Goal: Task Accomplishment & Management: Manage account settings

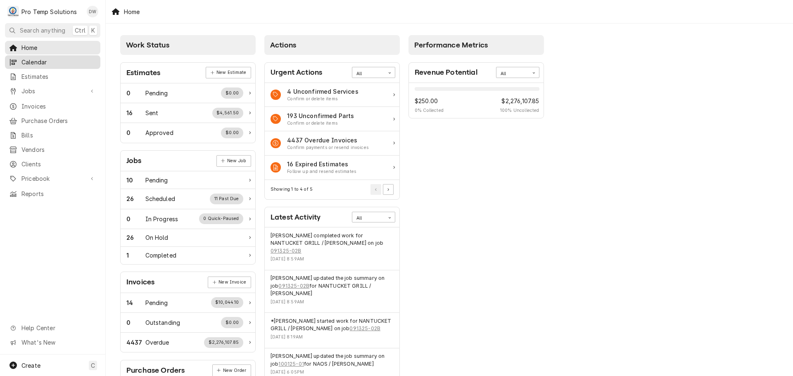
click at [39, 61] on span "Calendar" at bounding box center [58, 62] width 75 height 9
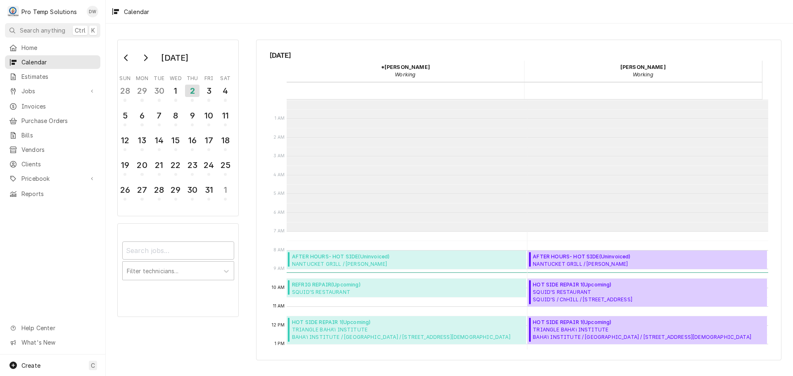
scroll to position [132, 0]
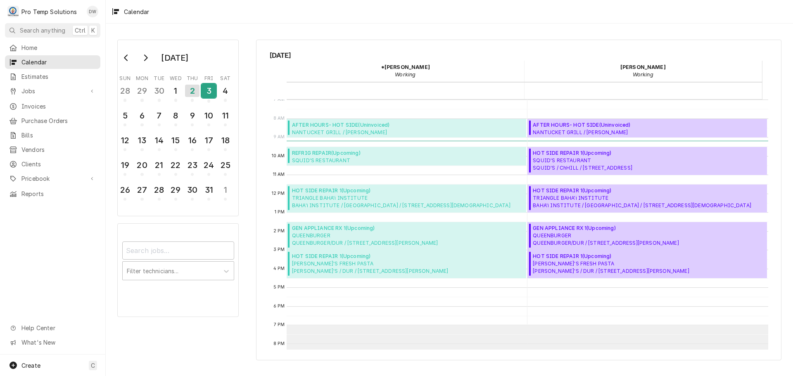
click at [206, 87] on div "3" at bounding box center [209, 91] width 14 height 14
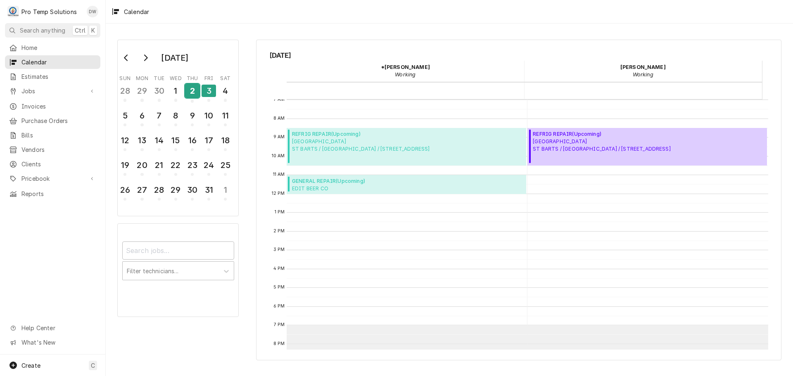
click at [189, 93] on div "2" at bounding box center [192, 91] width 14 height 14
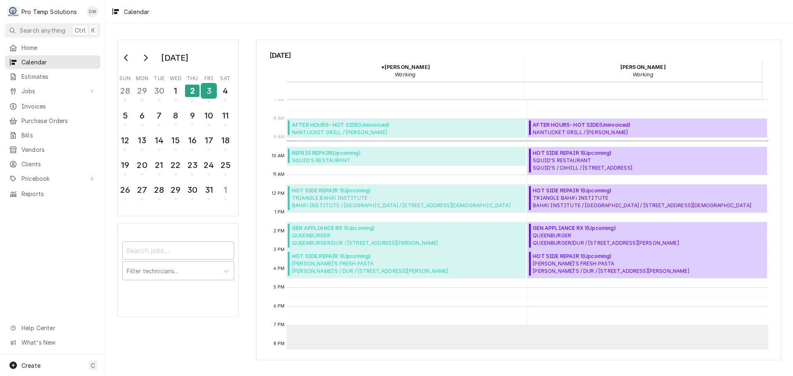
click at [205, 93] on div "3" at bounding box center [209, 91] width 14 height 14
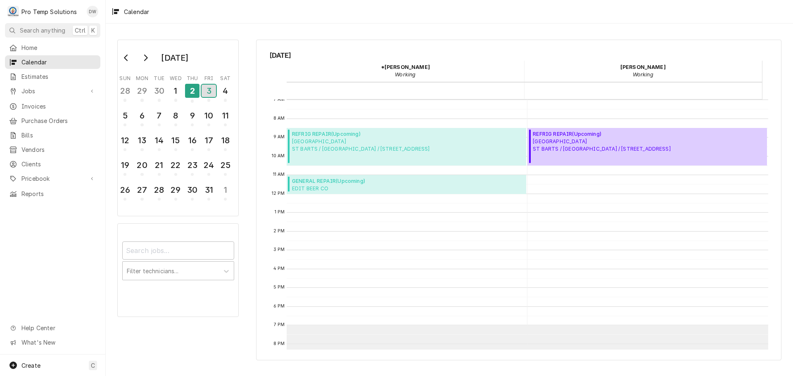
click at [210, 92] on div "3" at bounding box center [209, 91] width 14 height 12
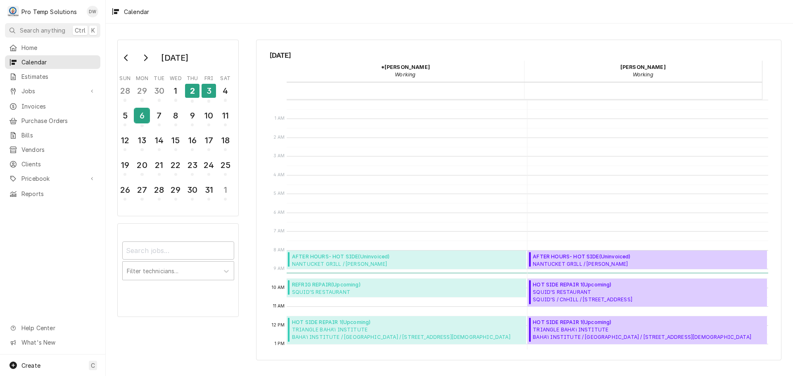
click at [142, 115] on div "6" at bounding box center [142, 116] width 14 height 14
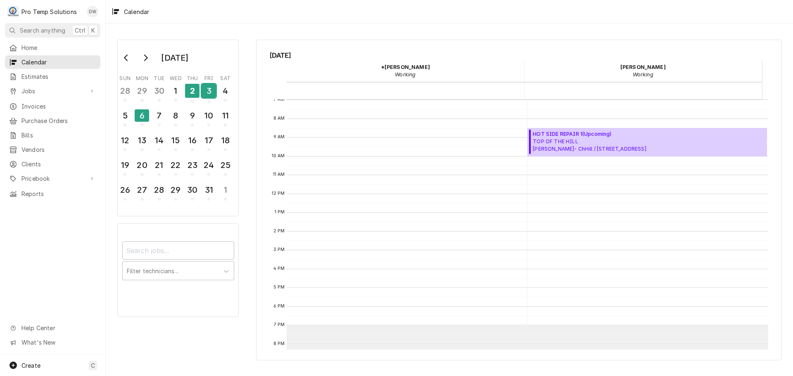
click at [207, 89] on div "3" at bounding box center [209, 91] width 14 height 14
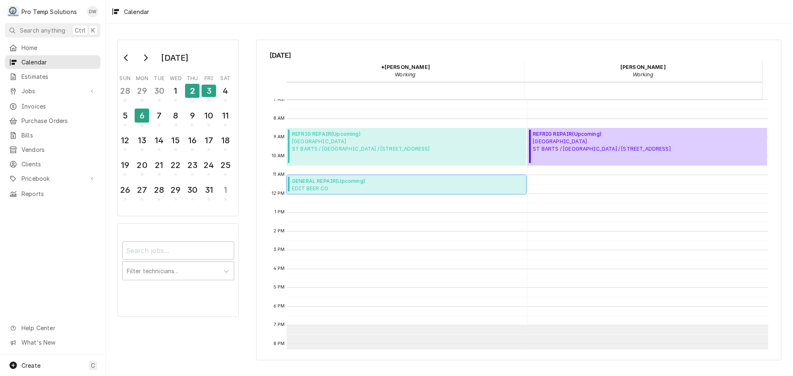
click at [350, 183] on span "GENERAL REPAIR ( Upcoming )" at bounding box center [364, 181] width 145 height 7
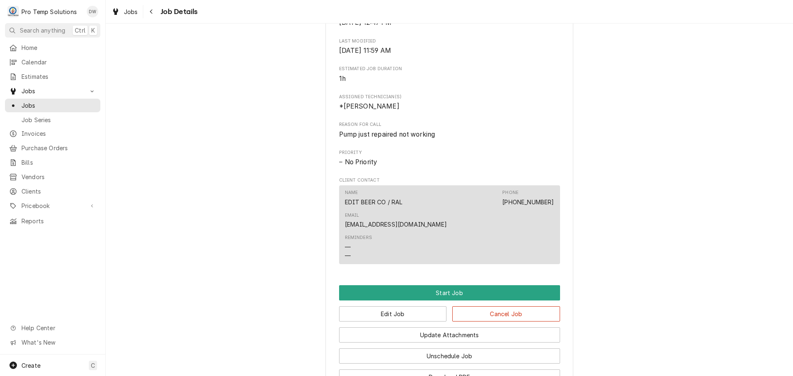
scroll to position [370, 0]
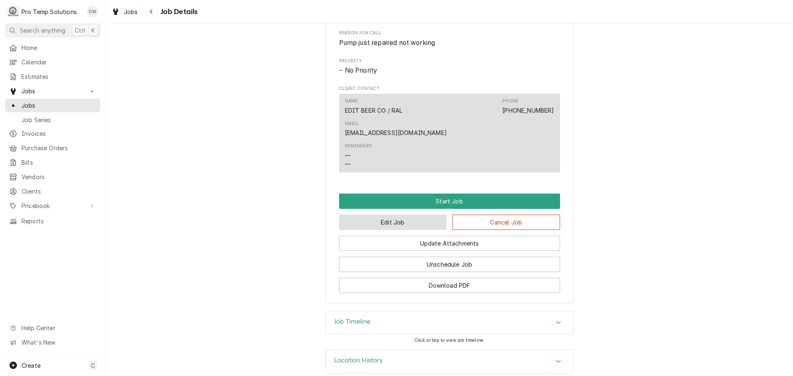
click at [410, 215] on button "Edit Job" at bounding box center [393, 222] width 108 height 15
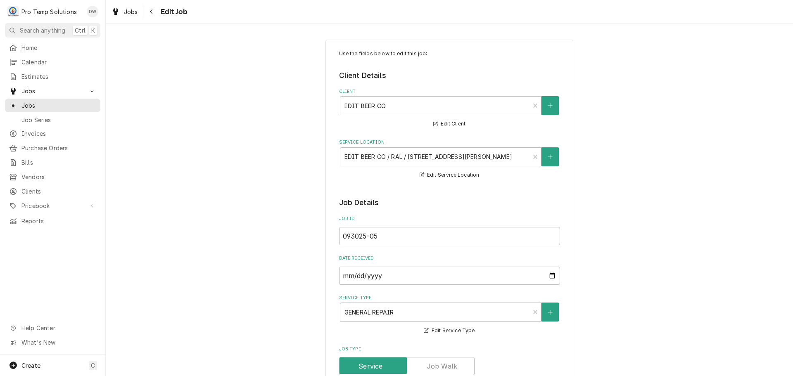
type textarea "x"
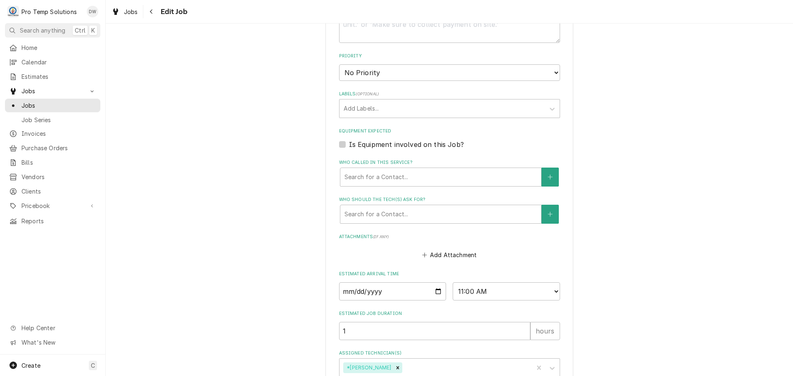
scroll to position [455, 0]
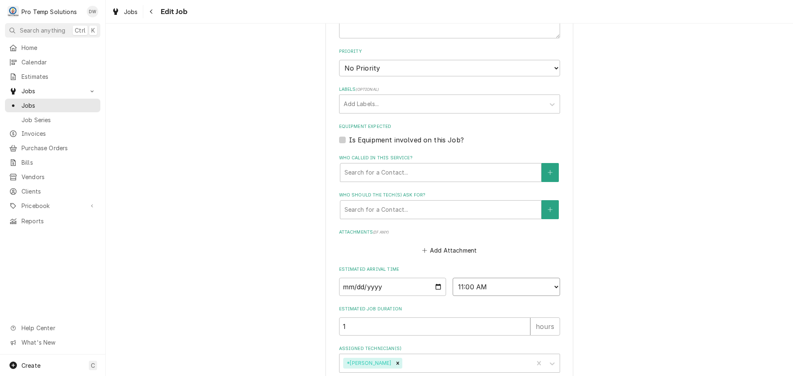
click at [544, 283] on select "AM / PM 6:00 AM 6:15 AM 6:30 AM 6:45 AM 7:00 AM 7:15 AM 7:30 AM 7:45 AM 8:00 AM…" at bounding box center [506, 287] width 107 height 18
select select "16:00:00"
click at [453, 278] on select "AM / PM 6:00 AM 6:15 AM 6:30 AM 6:45 AM 7:00 AM 7:15 AM 7:30 AM 7:45 AM 8:00 AM…" at bounding box center [506, 287] width 107 height 18
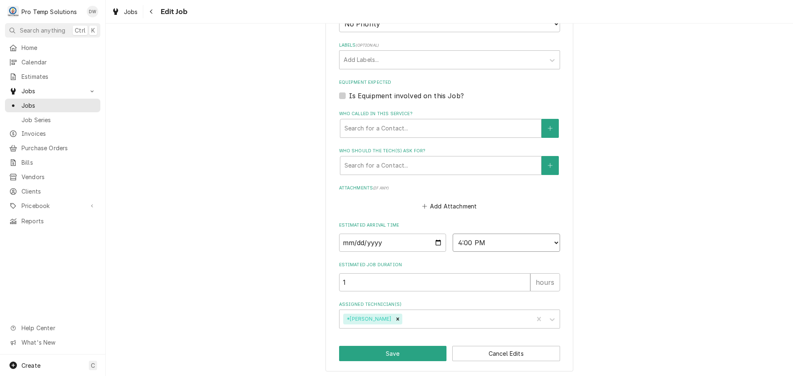
scroll to position [502, 0]
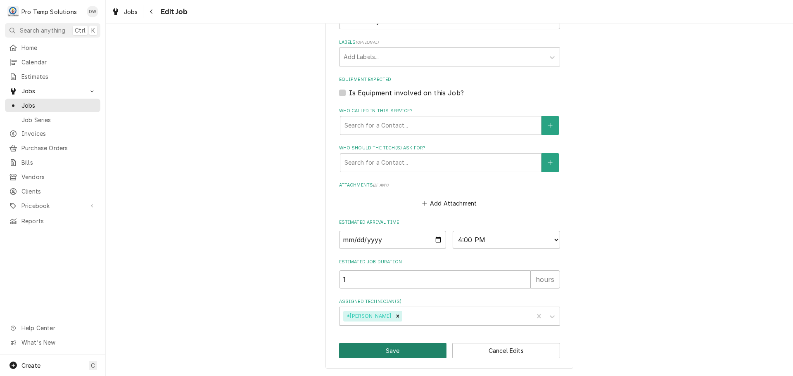
click at [401, 351] on button "Save" at bounding box center [393, 350] width 108 height 15
type textarea "x"
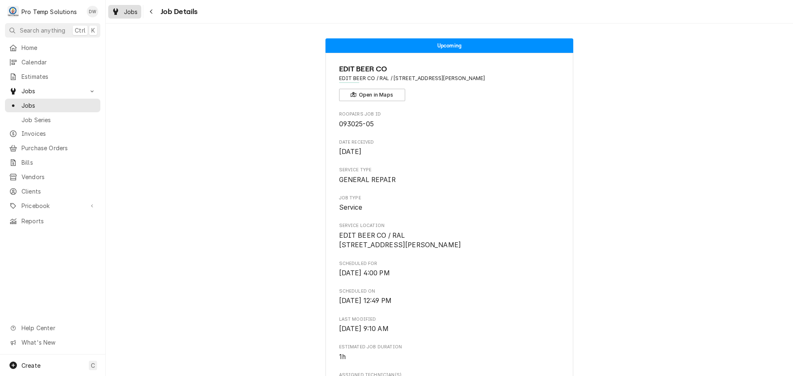
click at [126, 10] on span "Jobs" at bounding box center [131, 11] width 14 height 9
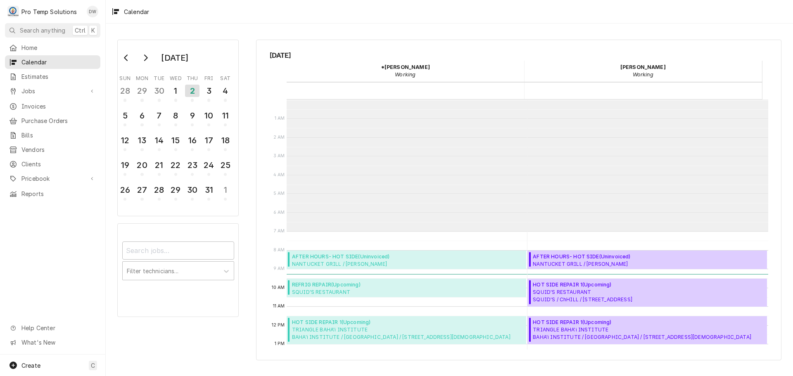
scroll to position [132, 0]
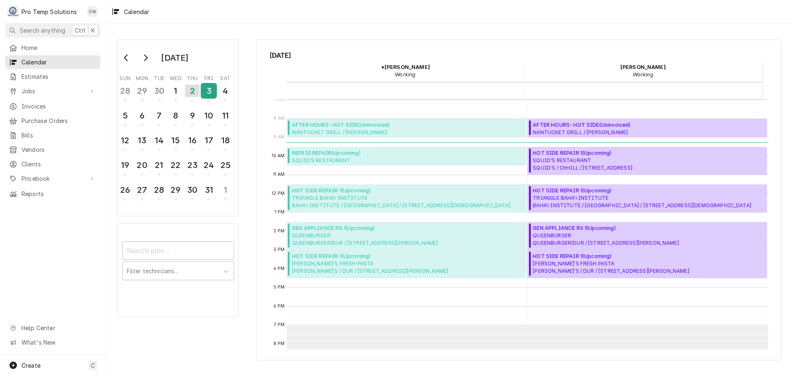
click at [208, 91] on div "3" at bounding box center [209, 91] width 14 height 14
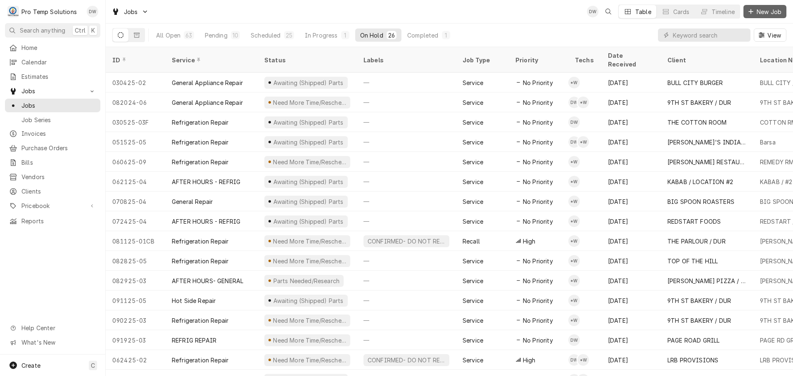
click at [764, 12] on span "New Job" at bounding box center [769, 11] width 28 height 9
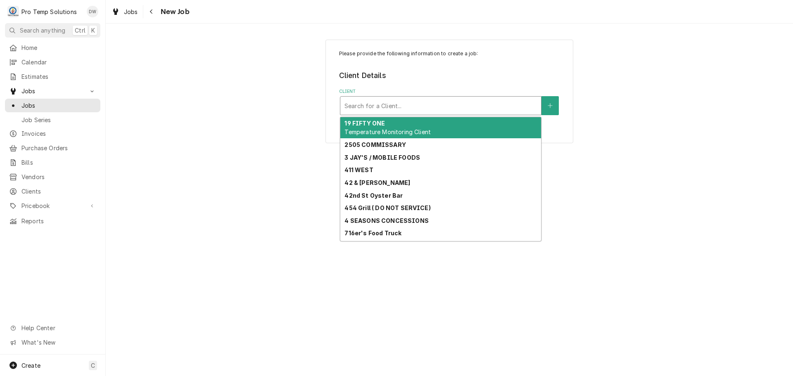
click at [508, 103] on div "Client" at bounding box center [441, 105] width 193 height 15
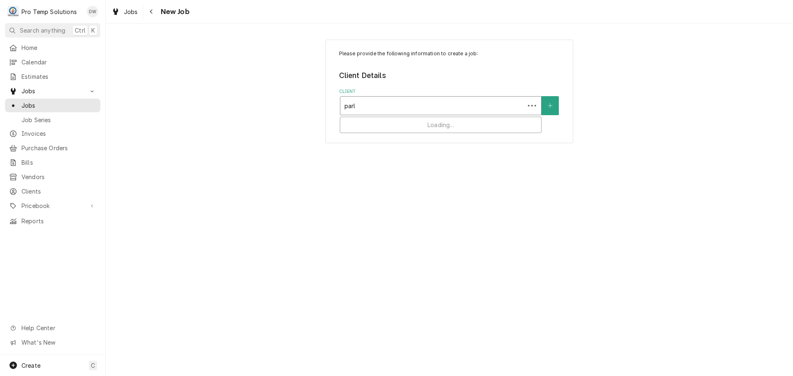
type input "parlo"
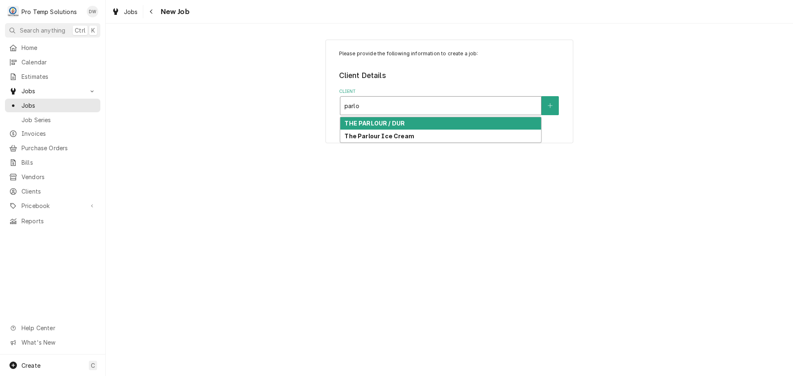
click at [394, 122] on strong "THE PARLOUR / DUR" at bounding box center [375, 123] width 60 height 7
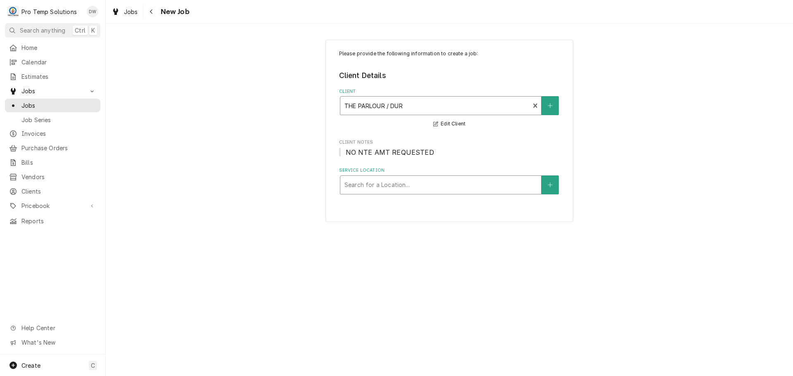
click at [428, 185] on div "Service Location" at bounding box center [441, 185] width 193 height 15
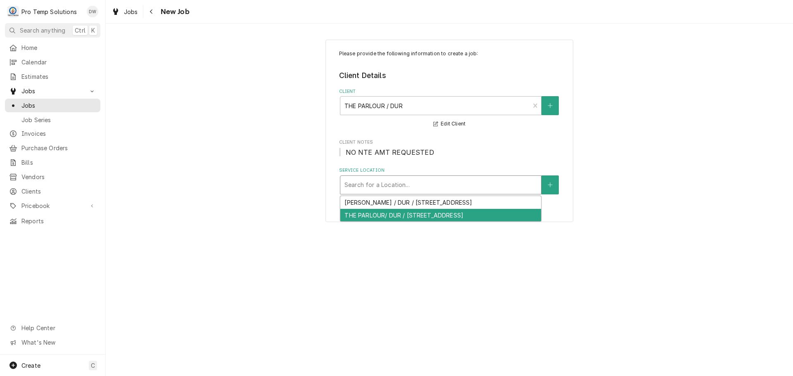
click at [381, 215] on div "THE PARLOUR/ DUR / 117 Market St, Durham, NC 27701" at bounding box center [440, 215] width 201 height 13
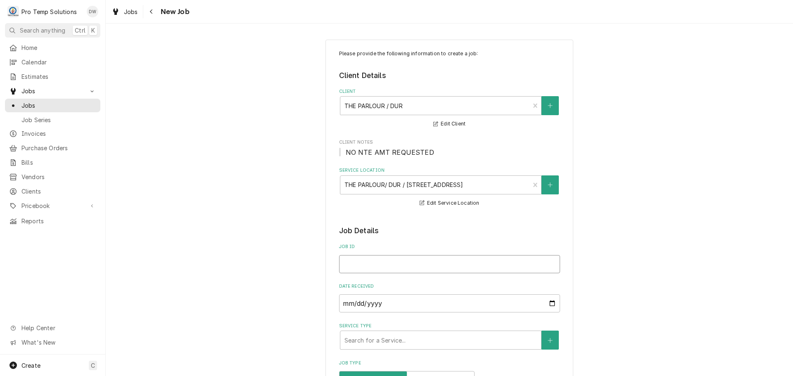
click at [359, 269] on input "Job ID" at bounding box center [449, 264] width 221 height 18
type textarea "x"
type input "1"
type textarea "x"
type input "10"
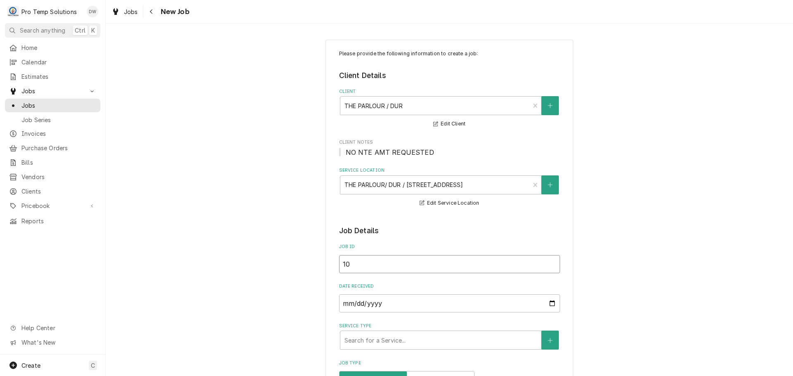
type textarea "x"
type input "100"
type textarea "x"
type input "1003"
type textarea "x"
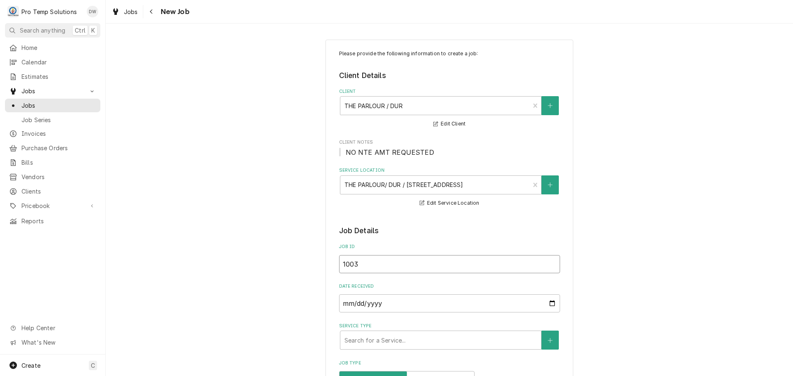
type input "10032"
type textarea "x"
type input "100325"
type textarea "x"
type input "100325-"
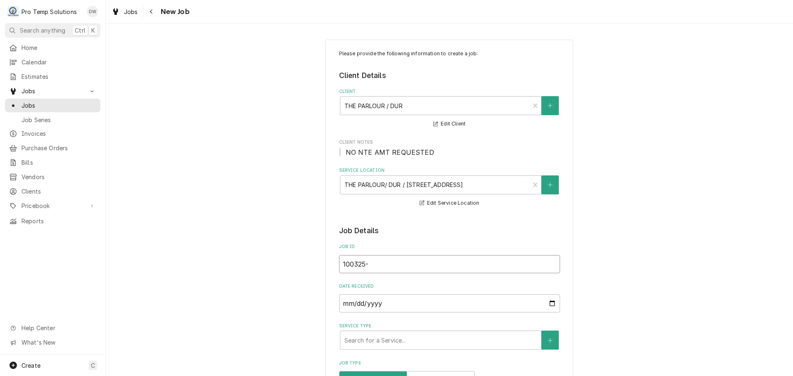
type textarea "x"
type input "100325-0"
type textarea "x"
type input "100325-01"
type textarea "x"
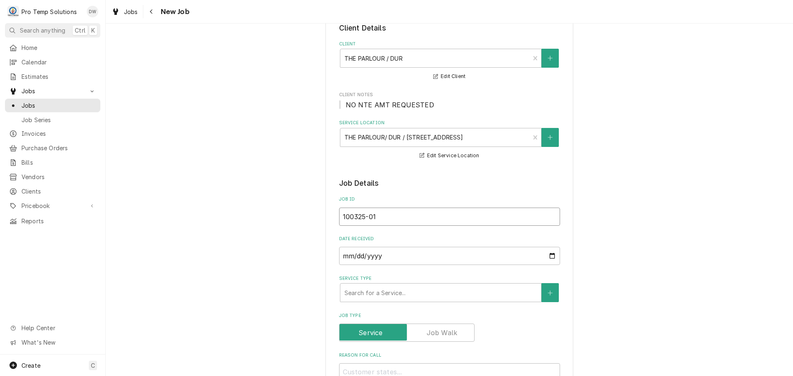
scroll to position [207, 0]
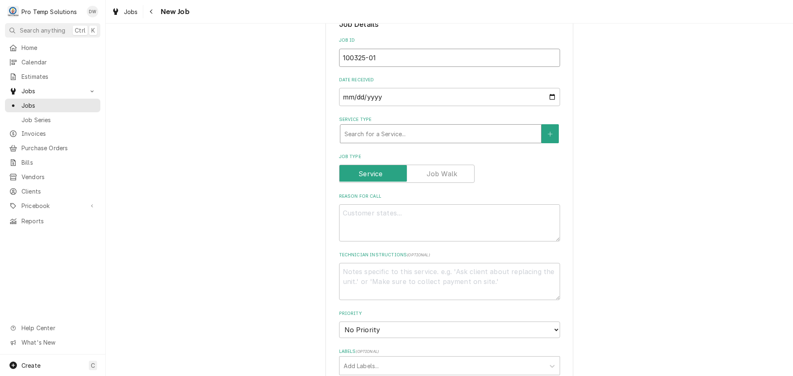
type input "100325-01"
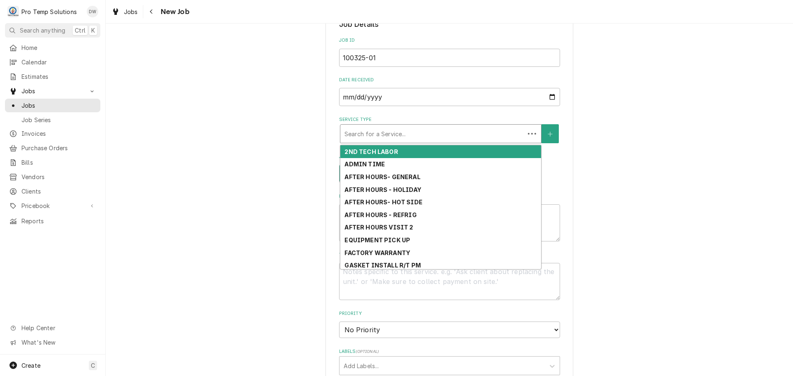
click at [414, 138] on div "Service Type" at bounding box center [433, 133] width 176 height 15
type textarea "x"
type input "r"
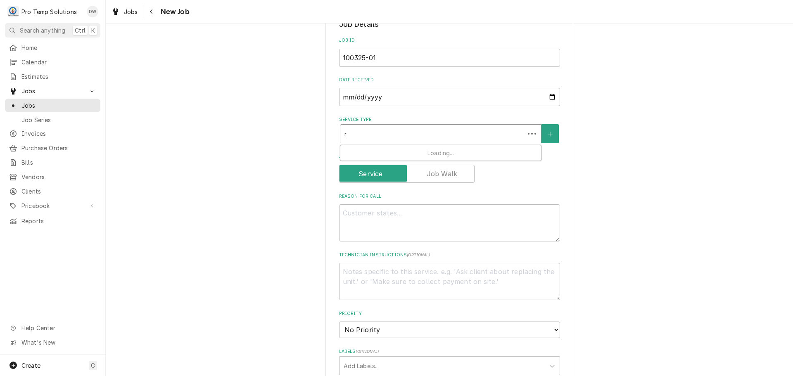
type textarea "x"
type input "re"
type textarea "x"
type input "ref"
type textarea "x"
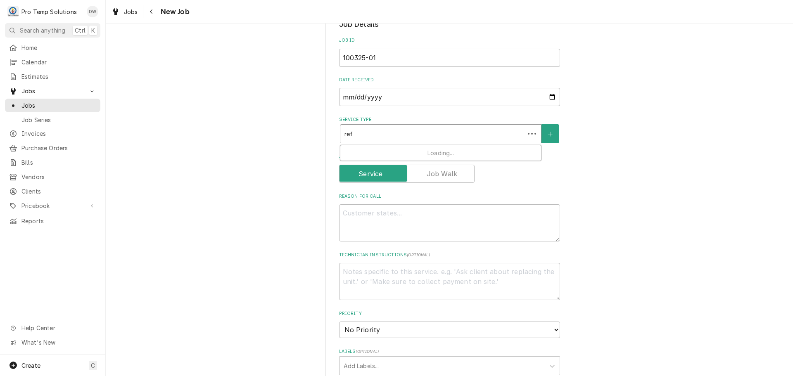
type input "refr"
type textarea "x"
type input "refri"
type textarea "x"
type input "refrig"
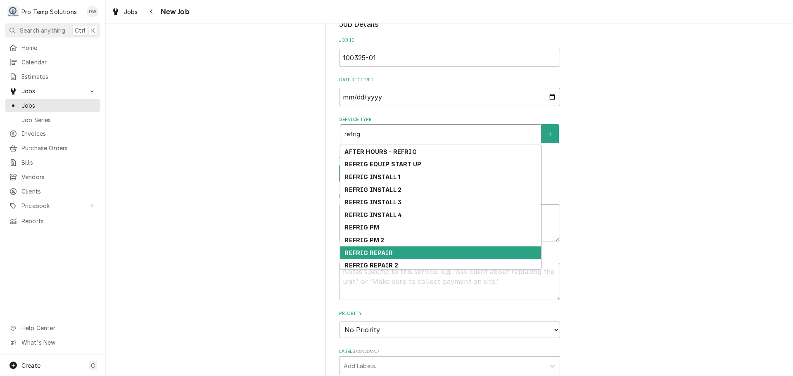
click at [393, 254] on div "REFRIG REPAIR" at bounding box center [440, 253] width 201 height 13
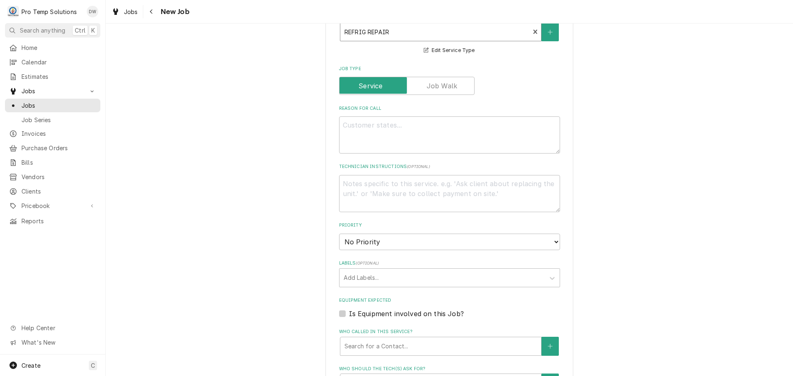
scroll to position [331, 0]
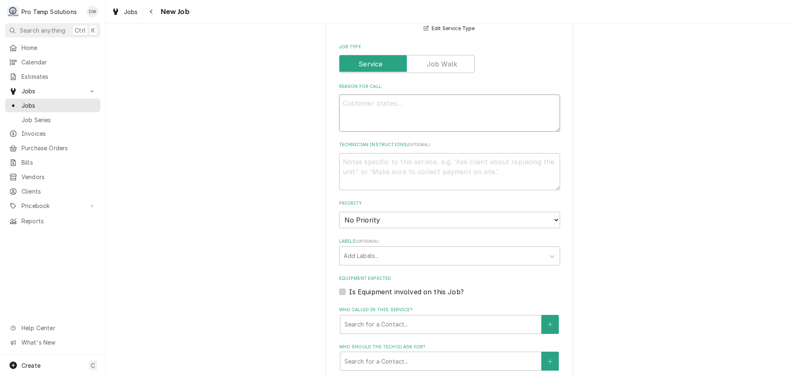
click at [359, 109] on textarea "Reason For Call" at bounding box center [449, 113] width 221 height 37
type textarea "x"
type textarea "d"
type textarea "x"
type textarea "di"
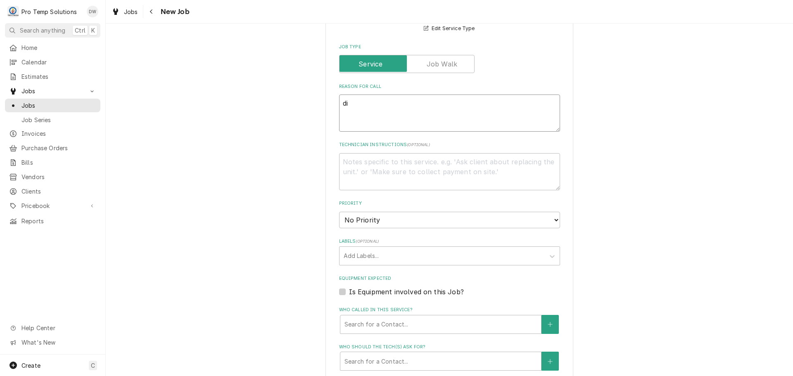
type textarea "x"
type textarea "d"
type textarea "x"
type textarea "D"
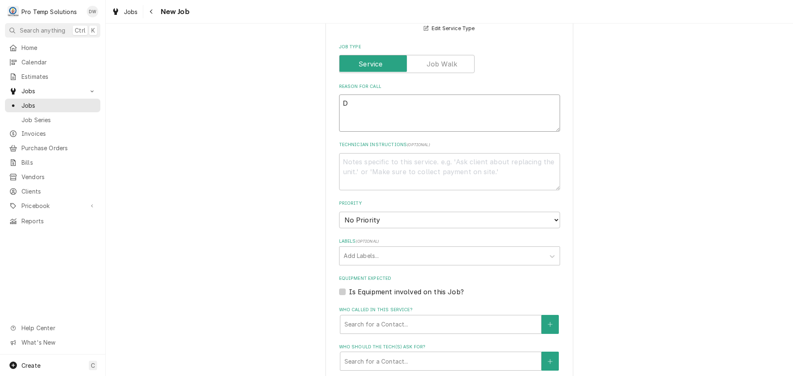
type textarea "x"
type textarea "DI"
type textarea "x"
type textarea "DIP"
type textarea "x"
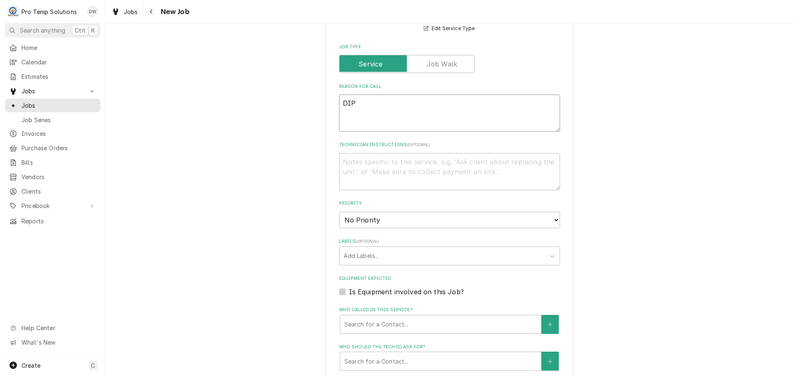
type textarea "DIPP"
type textarea "x"
type textarea "DIPPI"
type textarea "x"
type textarea "DIPPIN"
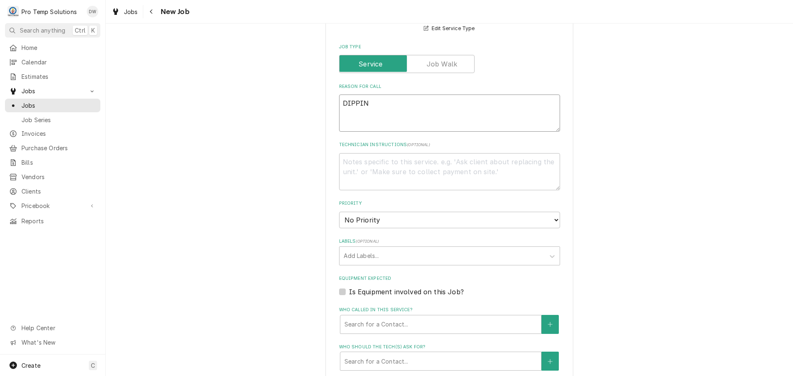
type textarea "x"
type textarea "DIPPING"
type textarea "x"
type textarea "DIPPING"
type textarea "x"
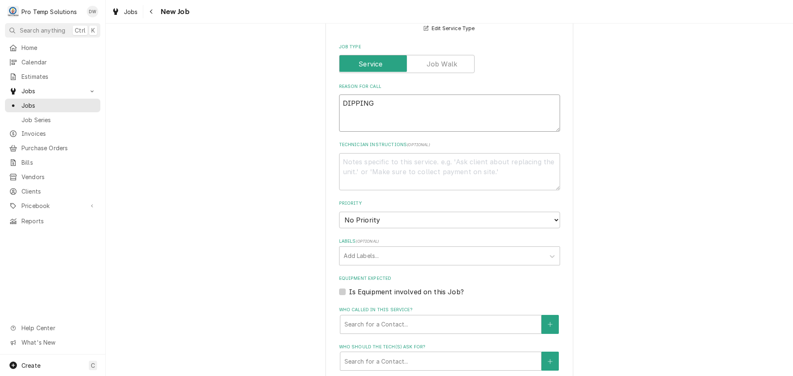
type textarea "DIPPING C"
type textarea "x"
type textarea "DIPPING CA"
type textarea "x"
type textarea "DIPPING CAB"
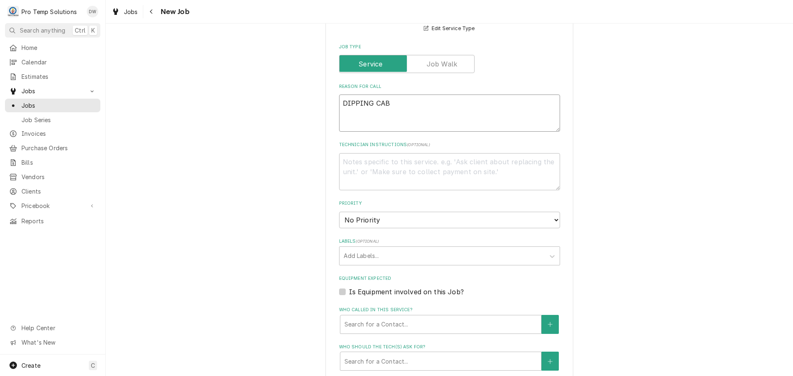
type textarea "x"
type textarea "DIPPING CABI"
type textarea "x"
type textarea "DIPPING CABIN"
type textarea "x"
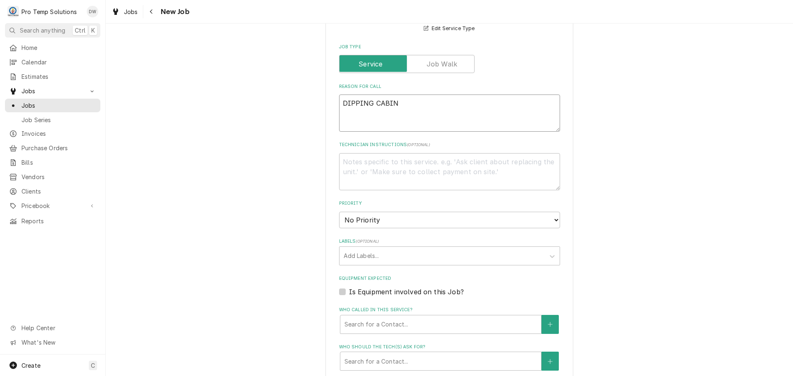
type textarea "DIPPING CABINE"
type textarea "x"
type textarea "DIPPING CABINET"
type textarea "x"
type textarea "DIPPING CABINET"
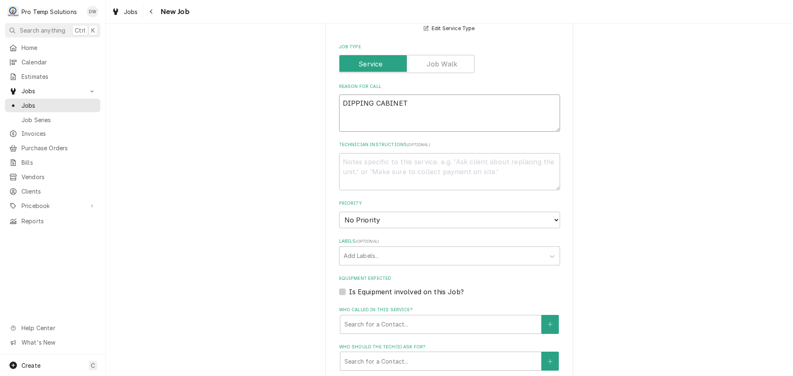
type textarea "x"
type textarea "DIPPING CABINET W"
type textarea "x"
type textarea "DIPPING CABINET WA"
type textarea "x"
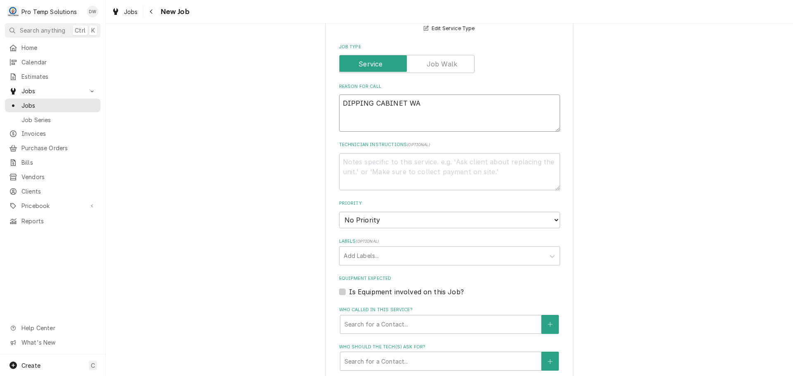
type textarea "DIPPING CABINET WAR"
type textarea "x"
type textarea "DIPPING CABINET WARM"
type textarea "x"
type textarea "DIPPING CABINET WARM-"
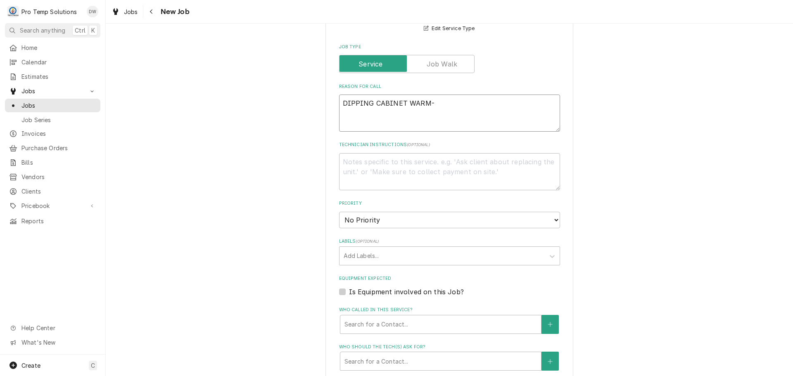
type textarea "x"
type textarea "DIPPING CABINET WARM-"
type textarea "x"
type textarea "DIPPING CABINET WARM- C"
type textarea "x"
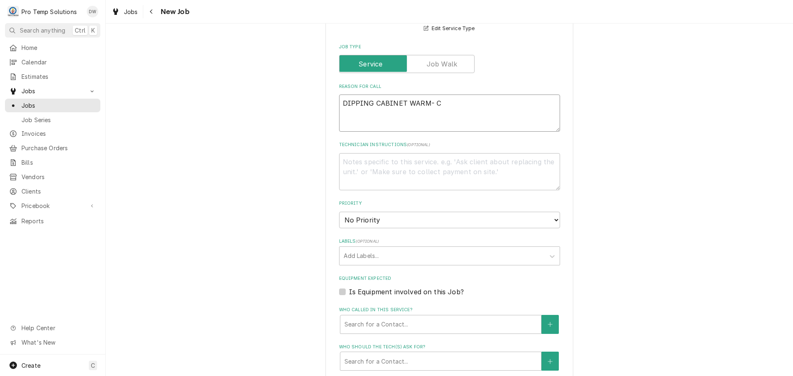
type textarea "DIPPING CABINET WARM- CO"
type textarea "x"
type textarea "DIPPING CABINET WARM- COM"
type textarea "x"
type textarea "DIPPING CABINET WARM- COMP"
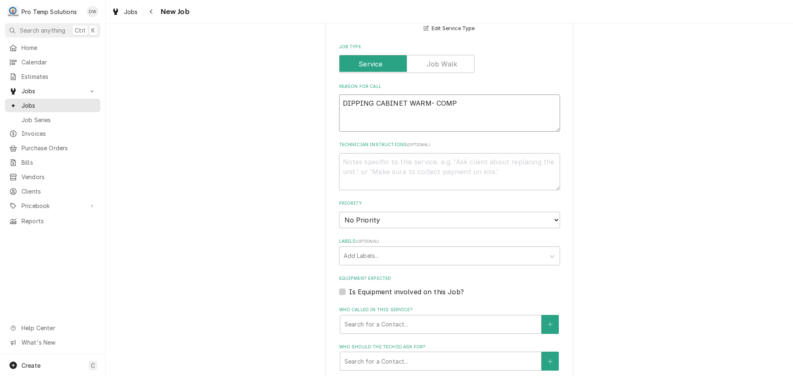
type textarea "x"
type textarea "DIPPING CABINET WARM- COMPR"
type textarea "x"
type textarea "DIPPING CABINET WARM- COMPRE"
type textarea "x"
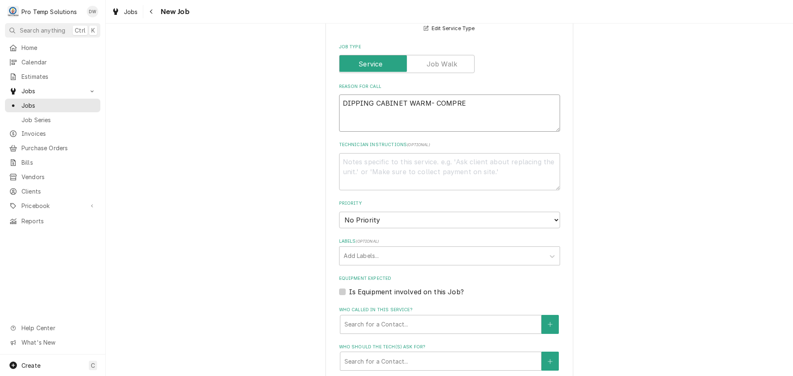
type textarea "DIPPING CABINET WARM- COMPRES"
type textarea "x"
type textarea "DIPPING CABINET WARM- COMPRESS"
type textarea "x"
type textarea "DIPPING CABINET WARM- COMPRESSO"
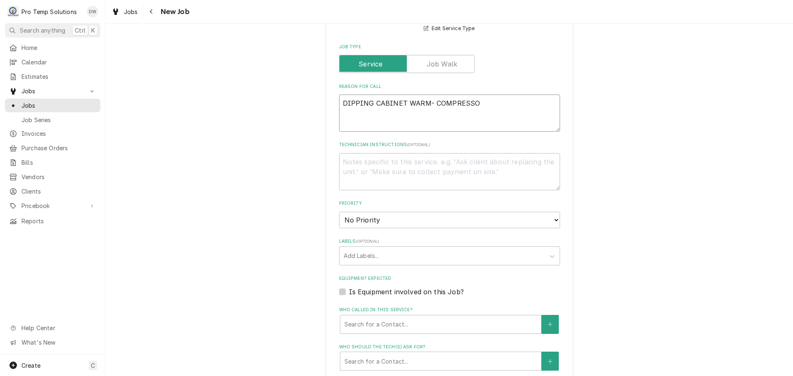
type textarea "x"
type textarea "DIPPING CABINET WARM- COMPRESSOR"
type textarea "x"
type textarea "DIPPING CABINET WARM- COMPRESSOR"
type textarea "x"
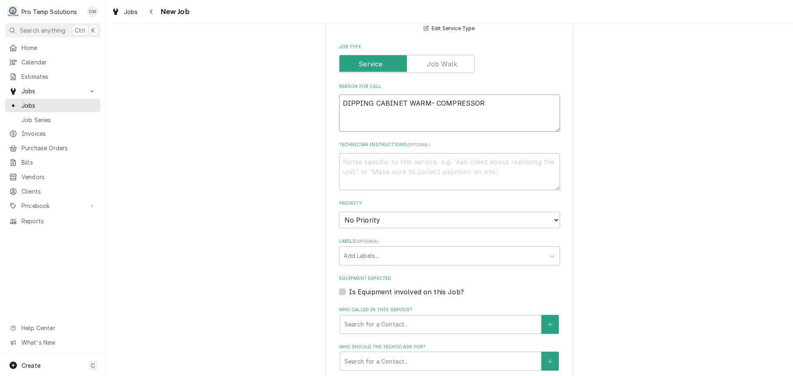
type textarea "DIPPING CABINET WARM- COMPRESSOR S"
type textarea "x"
type textarea "DIPPING CABINET WARM- COMPRESSOR SO"
type textarea "x"
type textarea "DIPPING CABINET WARM- COMPRESSOR SOU"
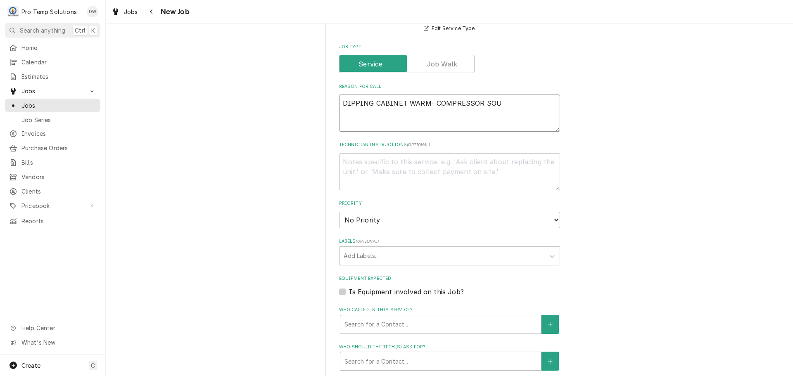
type textarea "x"
type textarea "DIPPING CABINET WARM- COMPRESSOR SOUN"
type textarea "x"
type textarea "DIPPING CABINET WARM- COMPRESSOR SOUND"
type textarea "x"
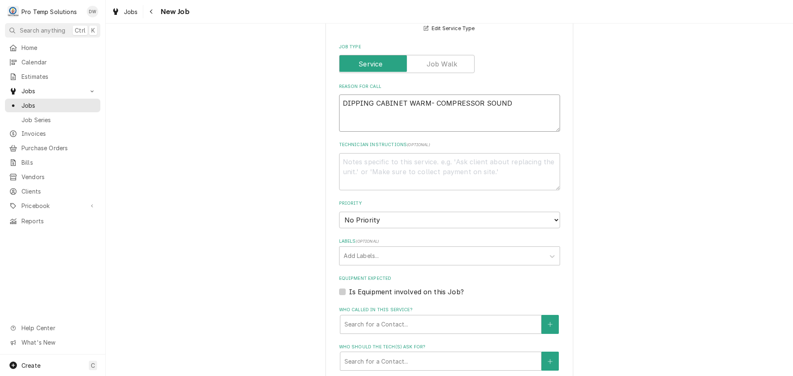
type textarea "DIPPING CABINET WARM- COMPRESSOR SOUND"
type textarea "x"
type textarea "DIPPING CABINET WARM- COMPRESSOR SOUND"
type textarea "x"
type textarea "DIPPING CABINET WARM- COMPRESSOR SOUNDS"
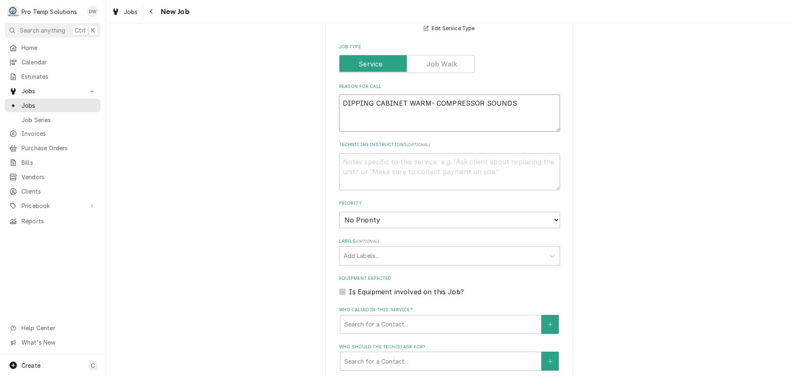
type textarea "x"
type textarea "DIPPING CABINET WARM- COMPRESSOR SOUNDS"
type textarea "x"
type textarea "DIPPING CABINET WARM- COMPRESSOR SOUNDS ""
type textarea "x"
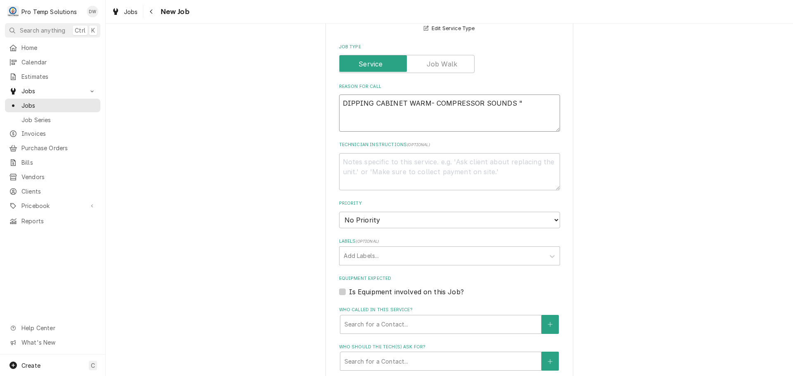
type textarea "DIPPING CABINET WARM- COMPRESSOR SOUNDS "W"
type textarea "x"
type textarea "DIPPING CABINET WARM- COMPRESSOR SOUNDS "WE"
type textarea "x"
type textarea "DIPPING CABINET WARM- COMPRESSOR SOUNDS "WEA"
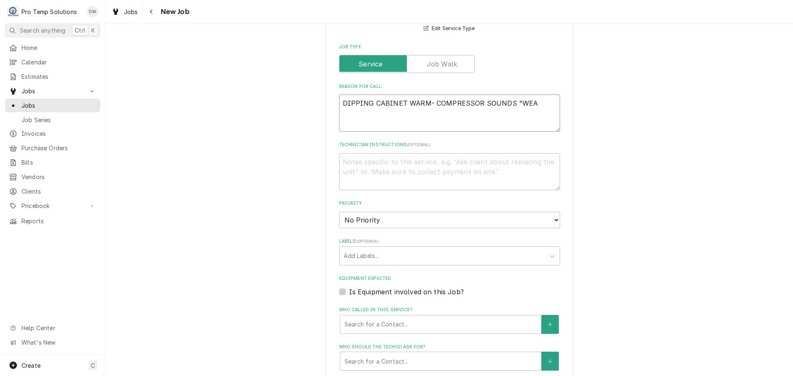
type textarea "x"
type textarea "DIPPING CABINET WARM- COMPRESSOR SOUNDS "WEAK"
type textarea "x"
type textarea "DIPPING CABINET WARM- COMPRESSOR SOUNDS "WEAK""
type textarea "x"
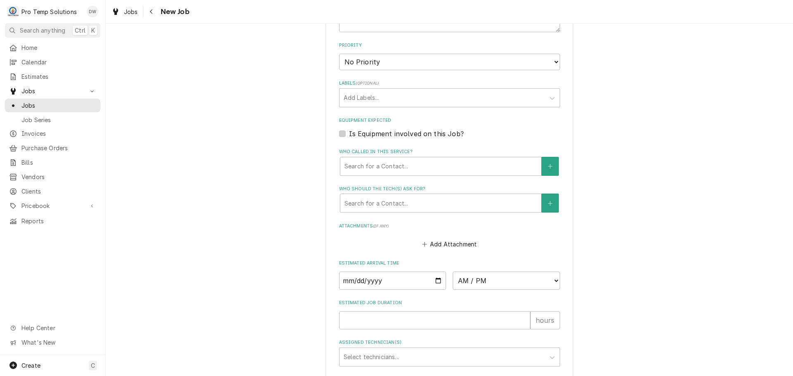
scroll to position [496, 0]
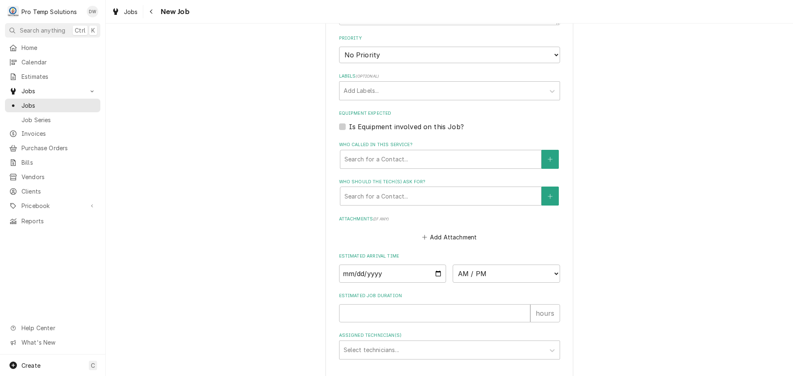
type textarea "DIPPING CABINET WARM- COMPRESSOR SOUNDS "WEAK""
click at [349, 125] on label "Is Equipment involved on this Job?" at bounding box center [406, 127] width 115 height 10
click at [349, 125] on input "Equipment Expected" at bounding box center [459, 131] width 221 height 18
checkbox input "true"
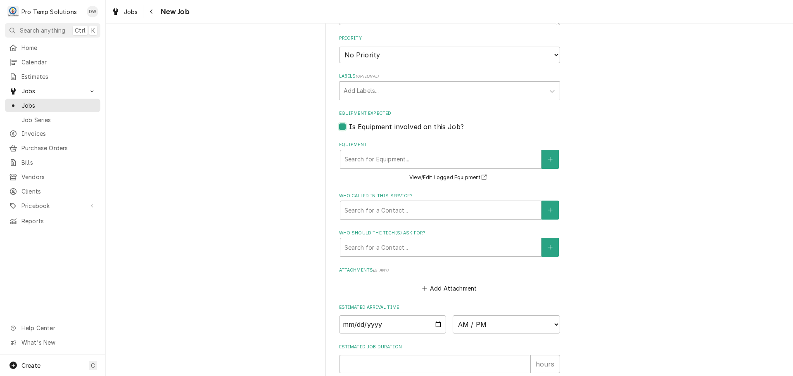
type textarea "x"
click at [548, 159] on icon "Create New Equipment" at bounding box center [550, 159] width 5 height 5
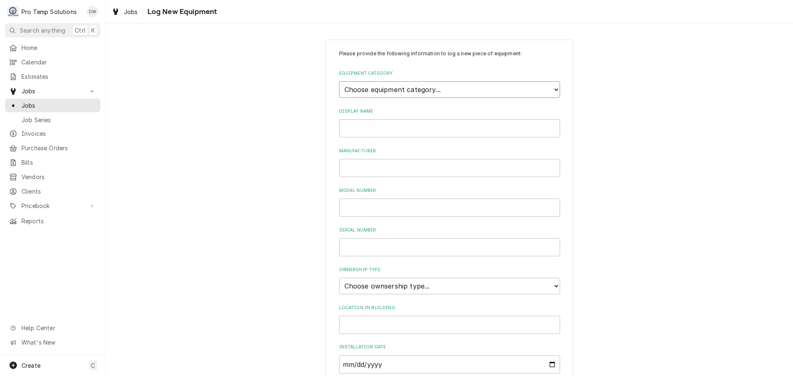
click at [549, 87] on select "Choose equipment category... Cooking Equipment Fryers Ice Machines Ovens and Ra…" at bounding box center [449, 89] width 221 height 17
select select "8"
click at [339, 81] on select "Choose equipment category... Cooking Equipment Fryers Ice Machines Ovens and Ra…" at bounding box center [449, 89] width 221 height 17
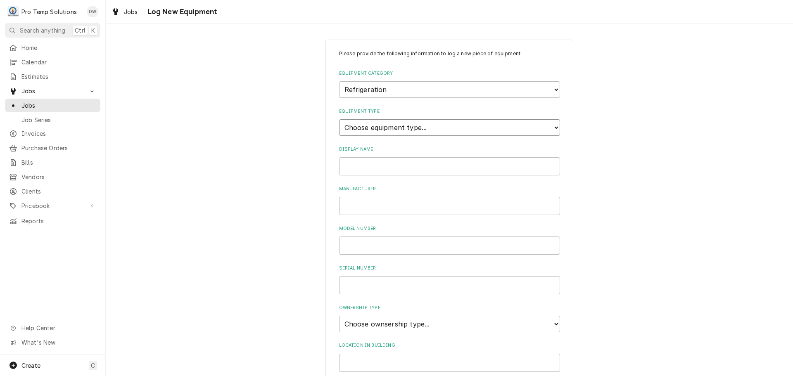
click at [550, 126] on select "Choose equipment type... Bar Refrigeration Blast Chiller Chef Base Freezer Chef…" at bounding box center [449, 127] width 221 height 17
select select "68"
click at [339, 119] on select "Choose equipment type... Bar Refrigeration Blast Chiller Chef Base Freezer Chef…" at bounding box center [449, 127] width 221 height 17
click at [549, 167] on input "Display Name" at bounding box center [449, 166] width 221 height 18
type input "R/DISPLAY CASE"
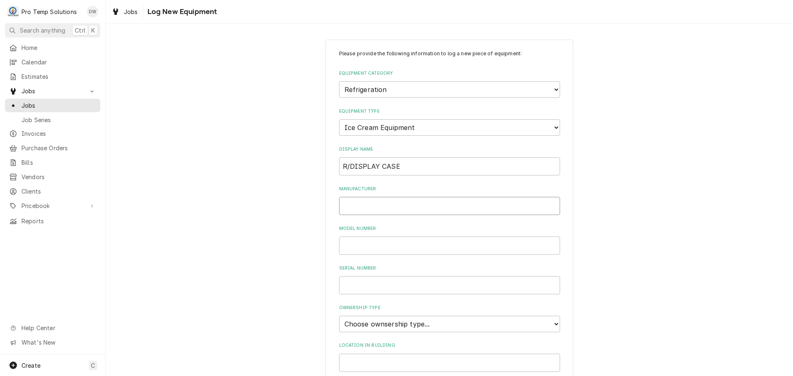
click at [439, 210] on input "Manufacturer" at bounding box center [449, 206] width 221 height 18
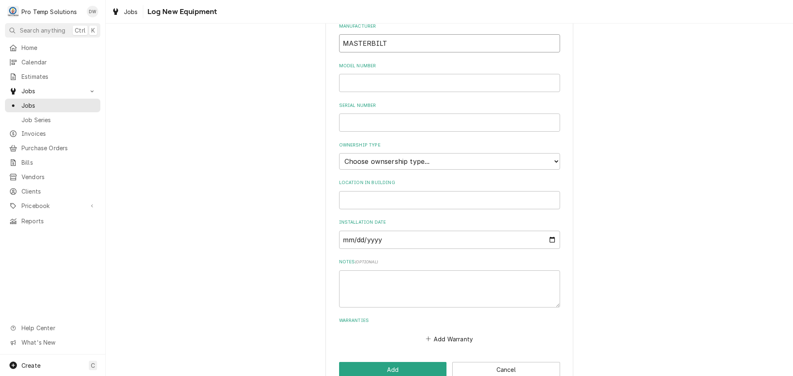
scroll to position [165, 0]
type input "MASTERBILT"
click at [393, 159] on select "Choose ownsership type... Unknown Owned Leased Rented" at bounding box center [449, 159] width 221 height 17
select select "0"
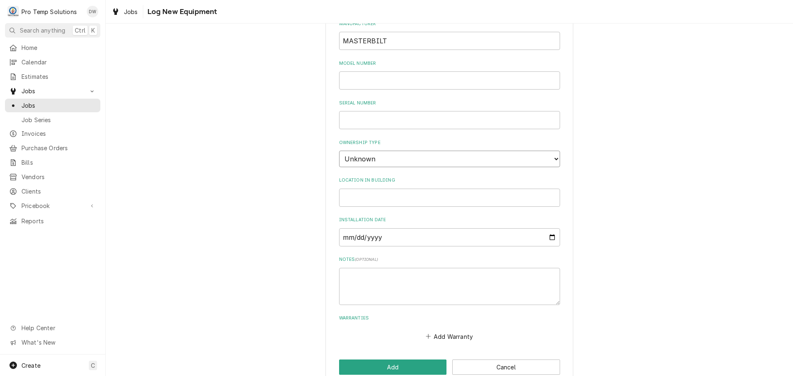
click at [339, 151] on select "Choose ownsership type... Unknown Owned Leased Rented" at bounding box center [449, 159] width 221 height 17
click at [362, 201] on input "Location in Building" at bounding box center [449, 198] width 221 height 18
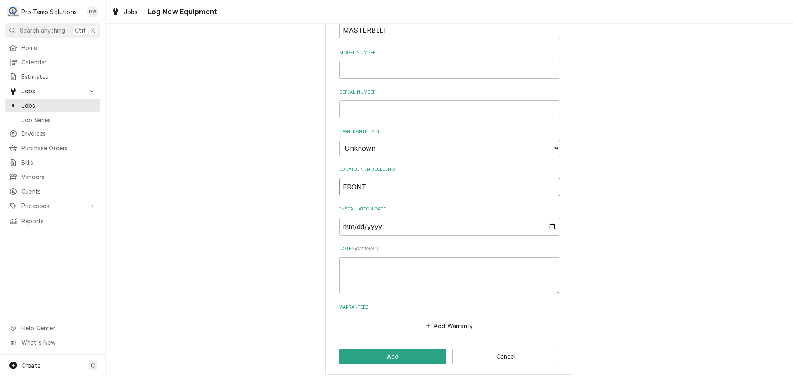
scroll to position [182, 0]
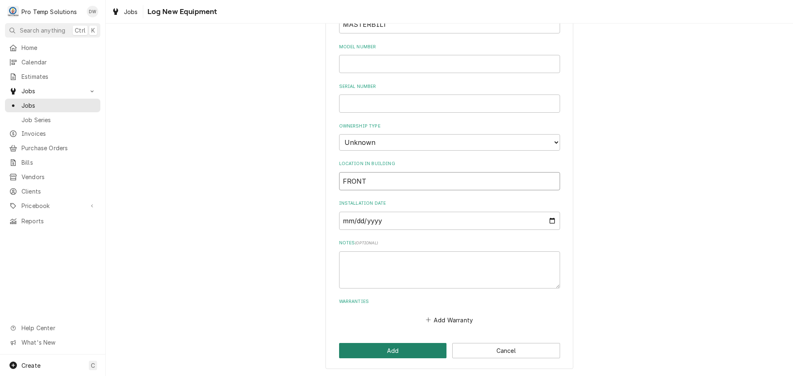
type input "FRONT"
click at [388, 352] on button "Add" at bounding box center [393, 350] width 108 height 15
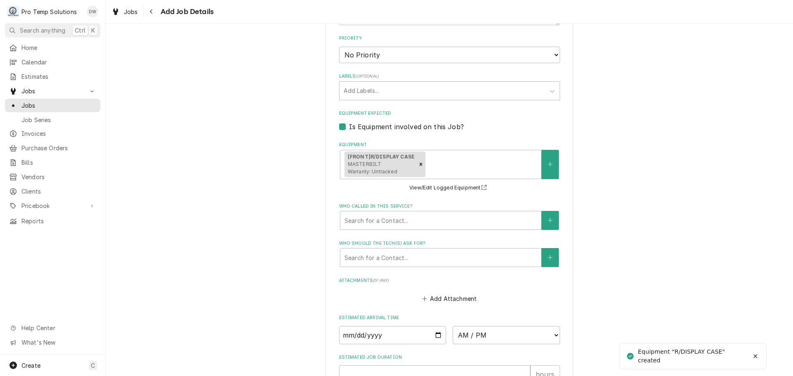
type textarea "x"
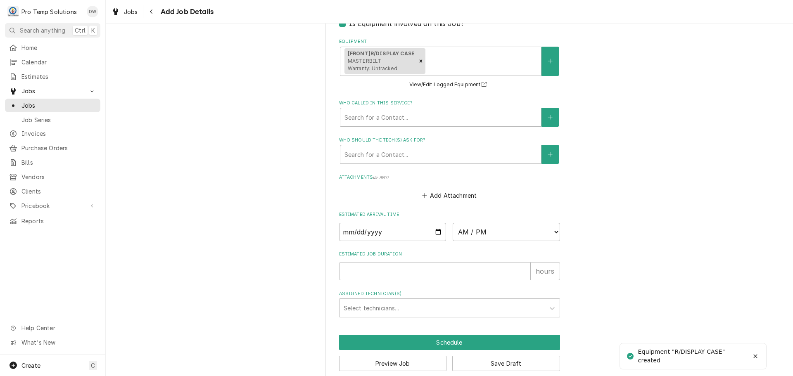
scroll to position [612, 0]
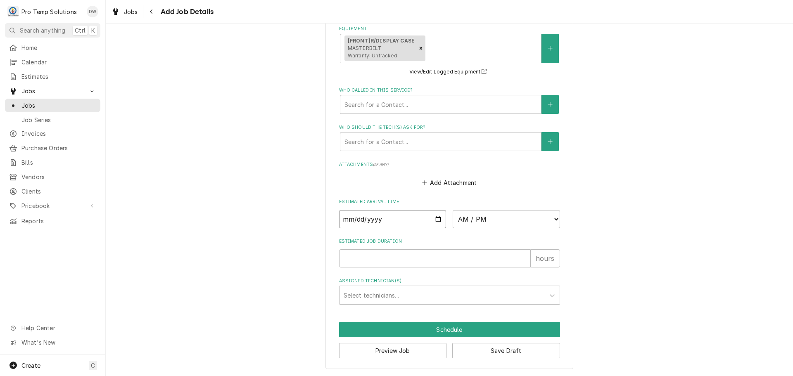
click at [435, 219] on input "Date" at bounding box center [392, 219] width 107 height 18
type input "2025-10-03"
type textarea "x"
click at [549, 216] on select "AM / PM 6:00 AM 6:15 AM 6:30 AM 6:45 AM 7:00 AM 7:15 AM 7:30 AM 7:45 AM 8:00 AM…" at bounding box center [506, 219] width 107 height 18
select select "11:00:00"
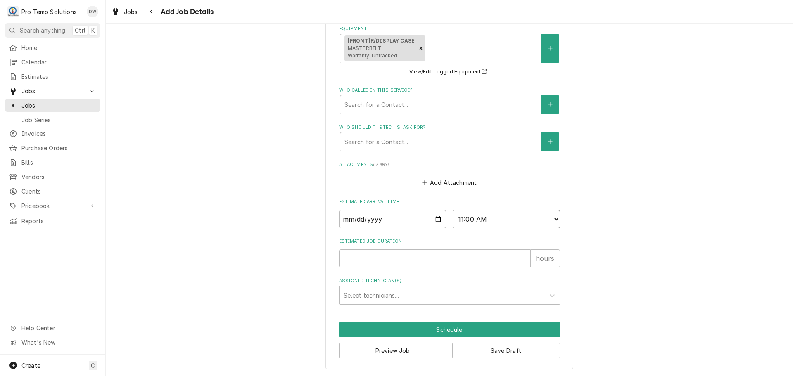
click at [453, 210] on select "AM / PM 6:00 AM 6:15 AM 6:30 AM 6:45 AM 7:00 AM 7:15 AM 7:30 AM 7:45 AM 8:00 AM…" at bounding box center [506, 219] width 107 height 18
click at [509, 254] on input "Estimated Job Duration" at bounding box center [434, 259] width 191 height 18
type textarea "x"
type input "1"
type textarea "x"
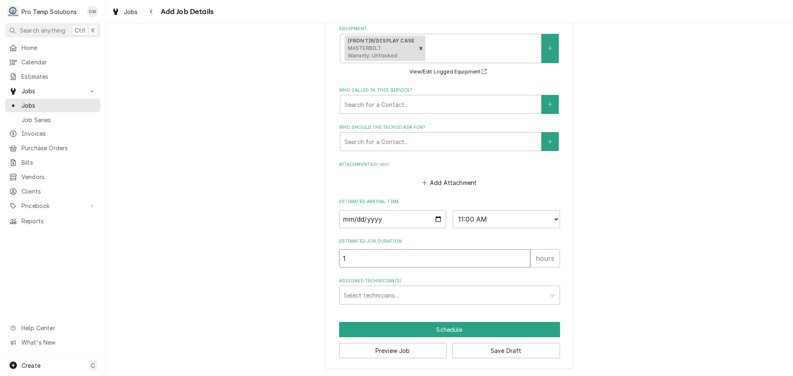
type input "1.5"
type textarea "x"
type input "1.5"
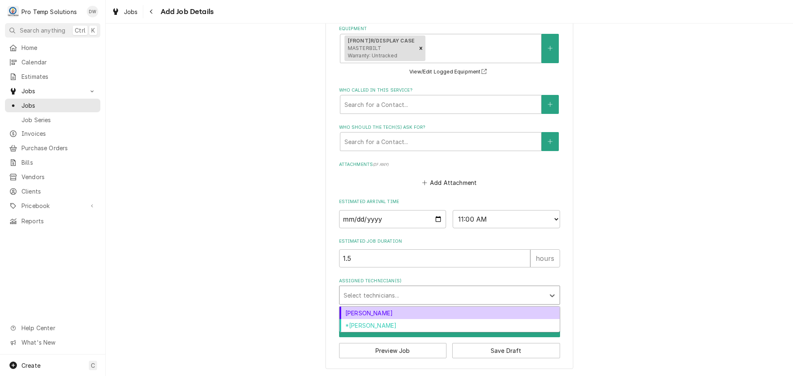
click at [404, 295] on div "Assigned Technician(s)" at bounding box center [442, 295] width 197 height 15
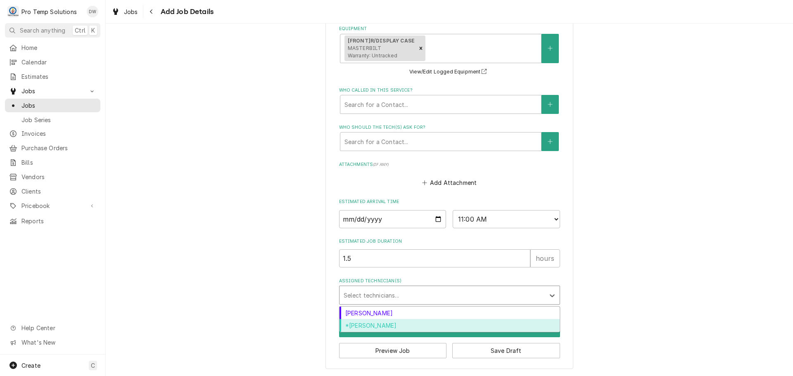
click at [390, 324] on div "*Kevin Williams" at bounding box center [450, 325] width 220 height 13
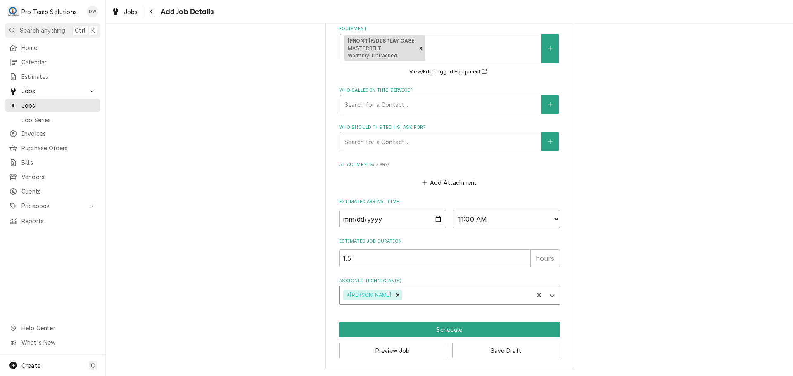
click at [417, 293] on div "Assigned Technician(s)" at bounding box center [467, 295] width 126 height 15
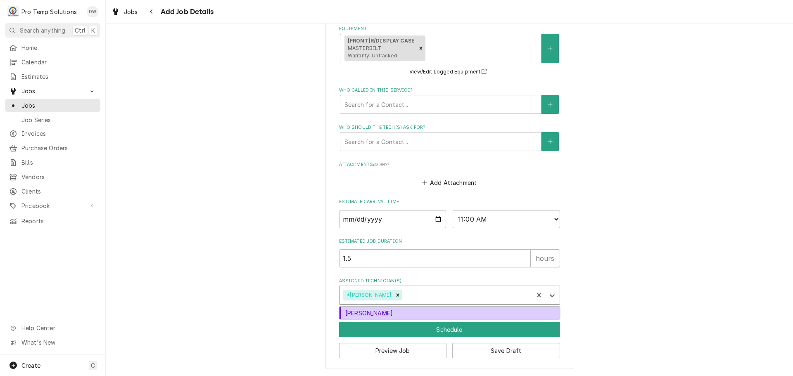
click at [408, 314] on div "Dakota Williams" at bounding box center [450, 313] width 220 height 13
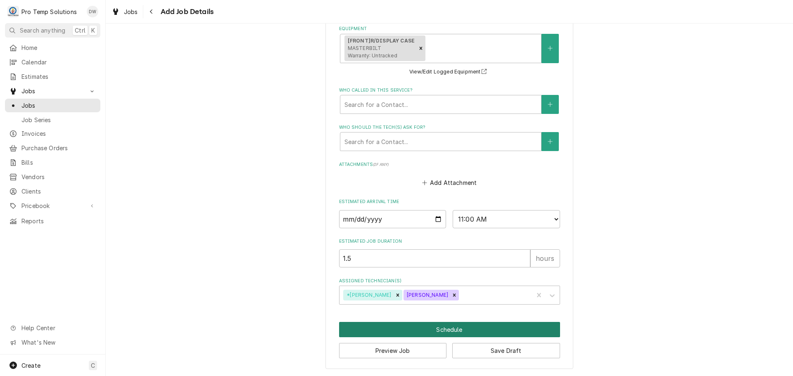
click at [445, 330] on button "Schedule" at bounding box center [449, 329] width 221 height 15
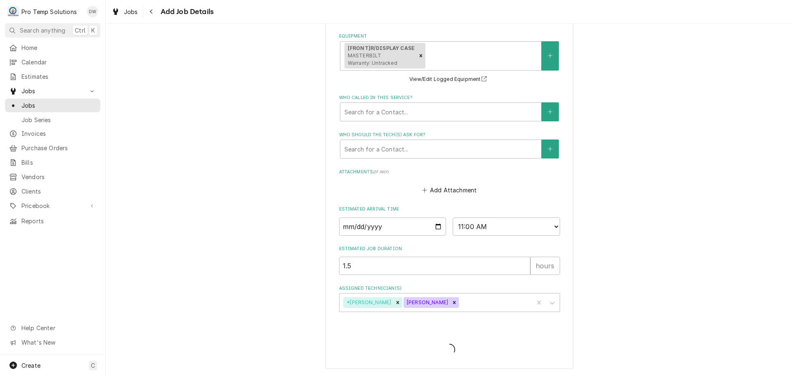
type textarea "x"
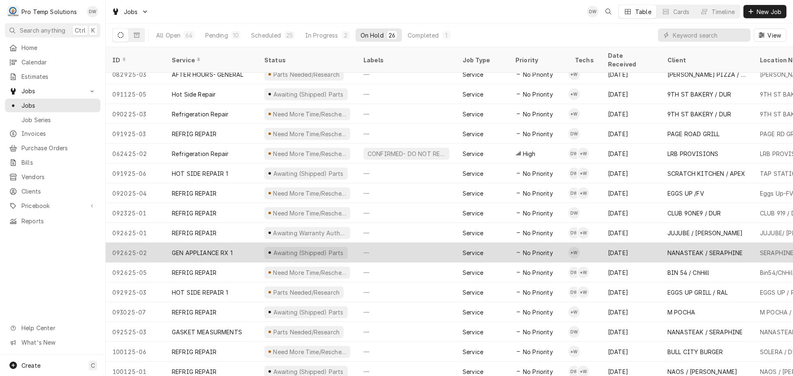
scroll to position [208, 0]
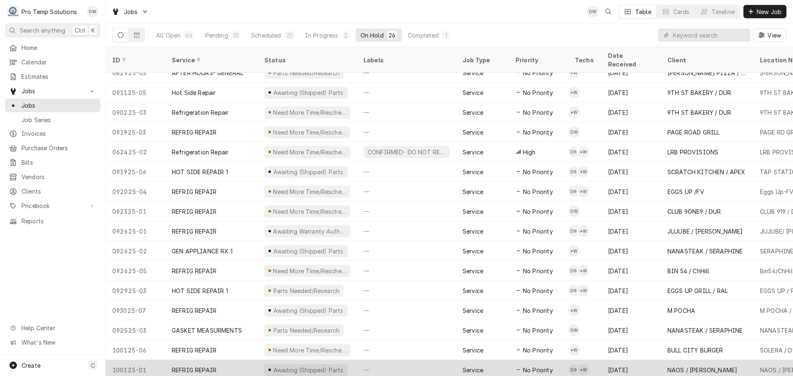
click at [414, 360] on div "—" at bounding box center [406, 370] width 99 height 20
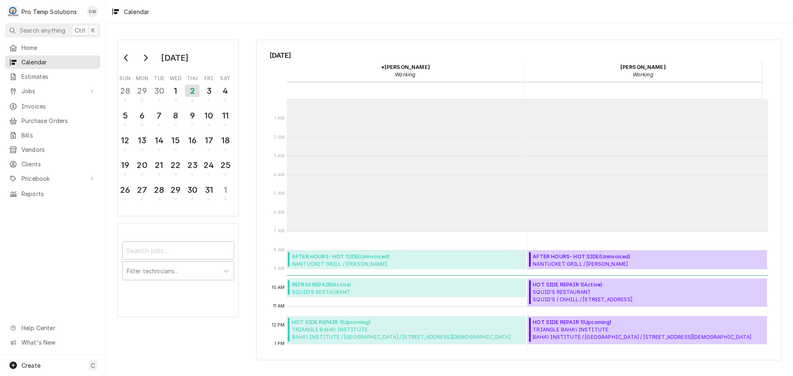
scroll to position [132, 0]
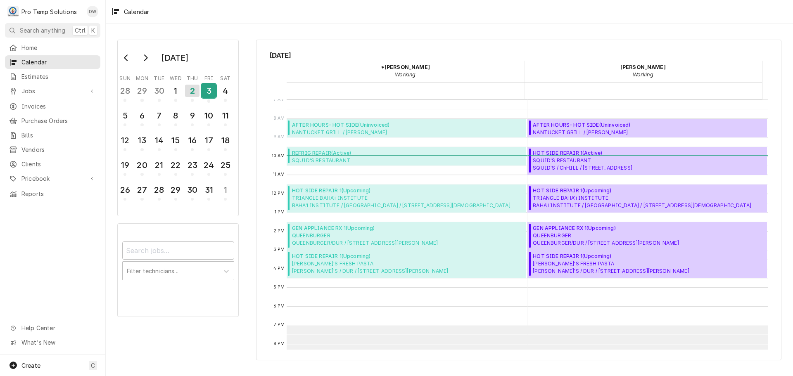
click at [209, 86] on div "3" at bounding box center [209, 91] width 14 height 14
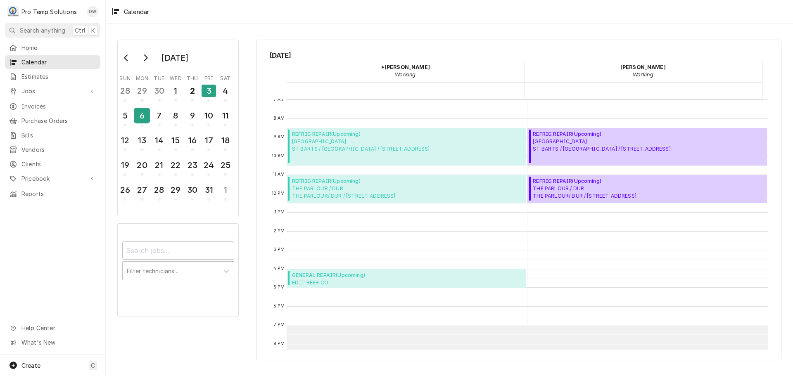
click at [142, 114] on div "6" at bounding box center [142, 116] width 14 height 14
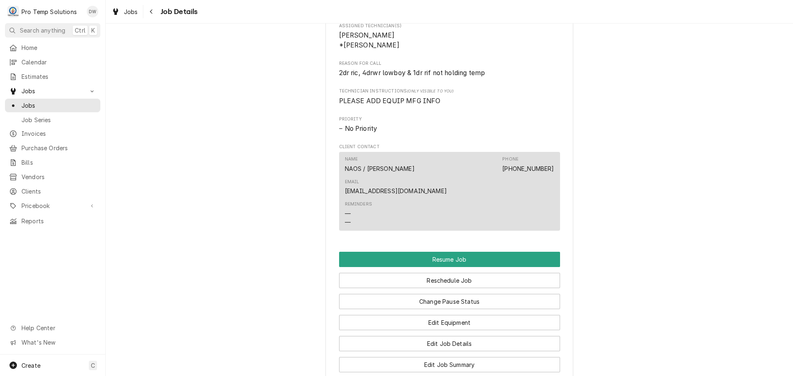
scroll to position [578, 0]
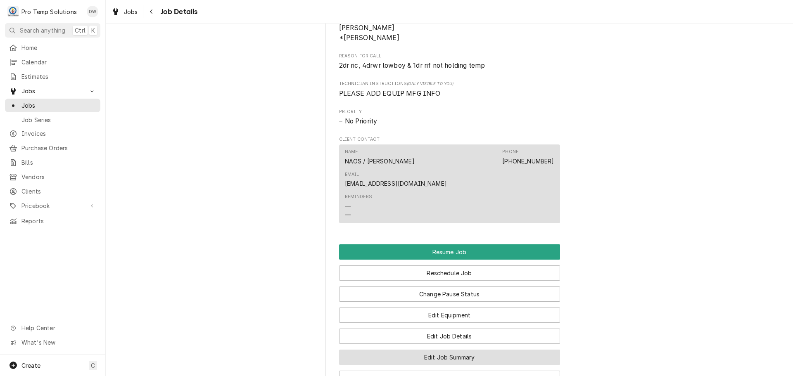
click at [440, 350] on button "Edit Job Summary" at bounding box center [449, 357] width 221 height 15
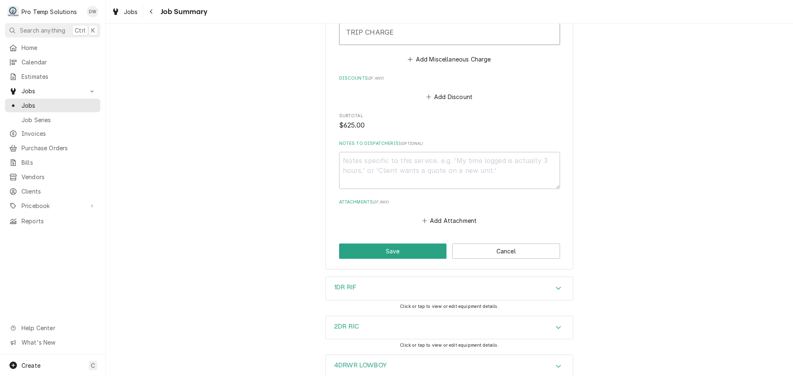
scroll to position [909, 0]
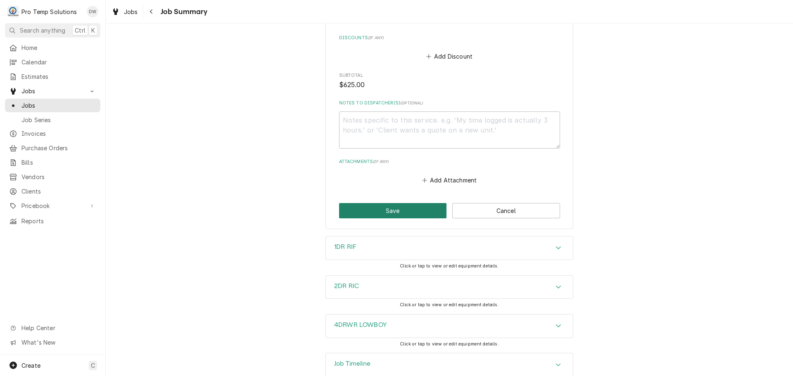
click at [388, 203] on button "Save" at bounding box center [393, 210] width 108 height 15
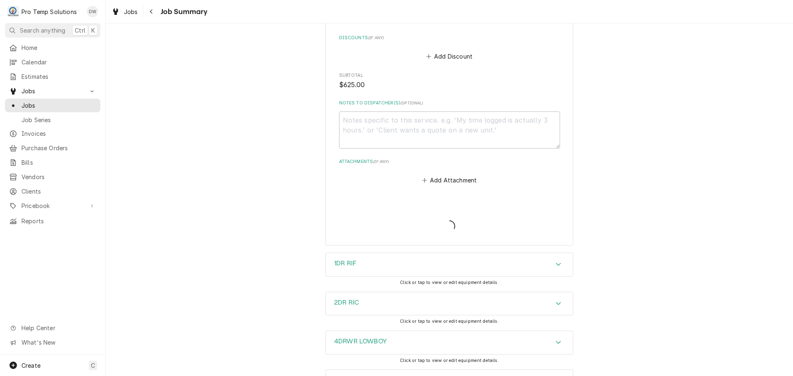
type textarea "x"
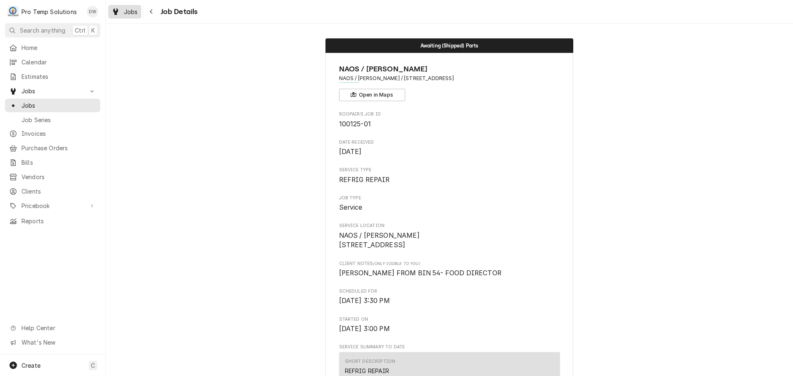
click at [127, 7] on div "Jobs" at bounding box center [125, 12] width 30 height 10
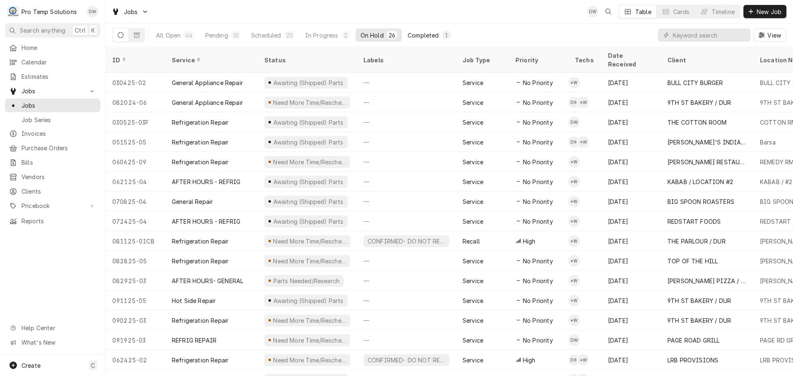
click at [432, 32] on div "Completed" at bounding box center [423, 35] width 31 height 9
